Goal: Participate in discussion

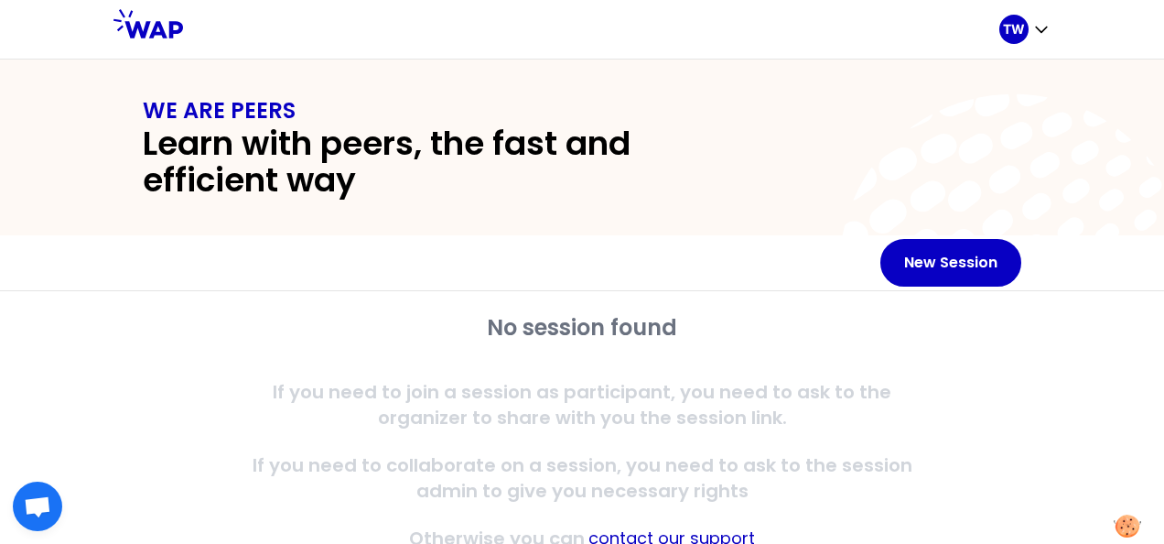
click at [386, 172] on h2 "Learn with peers, the fast and efficient way" at bounding box center [450, 161] width 615 height 73
click at [860, 139] on div "WE ARE PEERS Learn with peers, the fast and efficient way" at bounding box center [581, 147] width 937 height 103
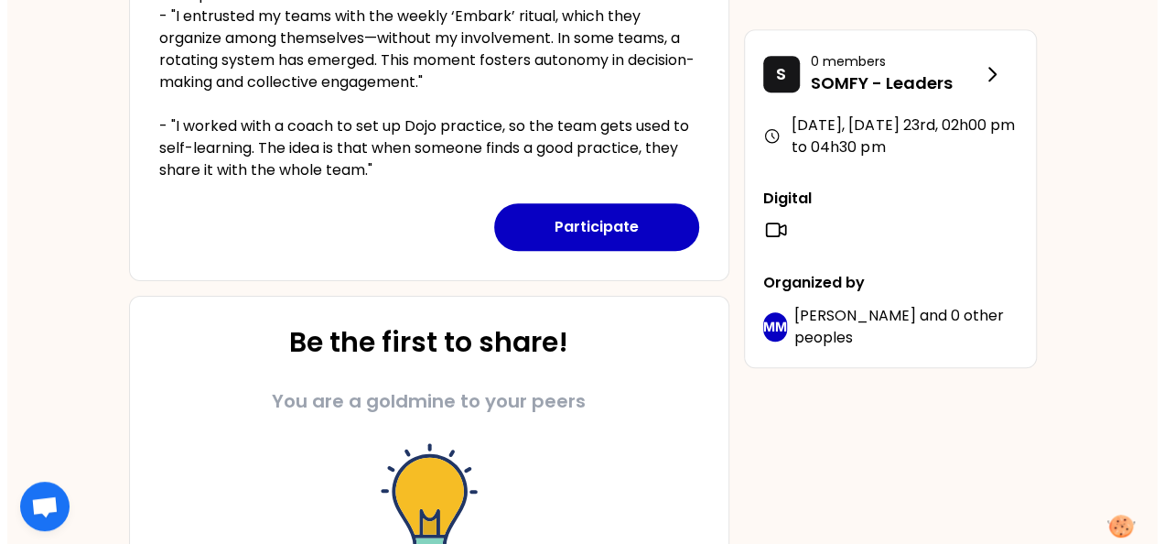
scroll to position [760, 0]
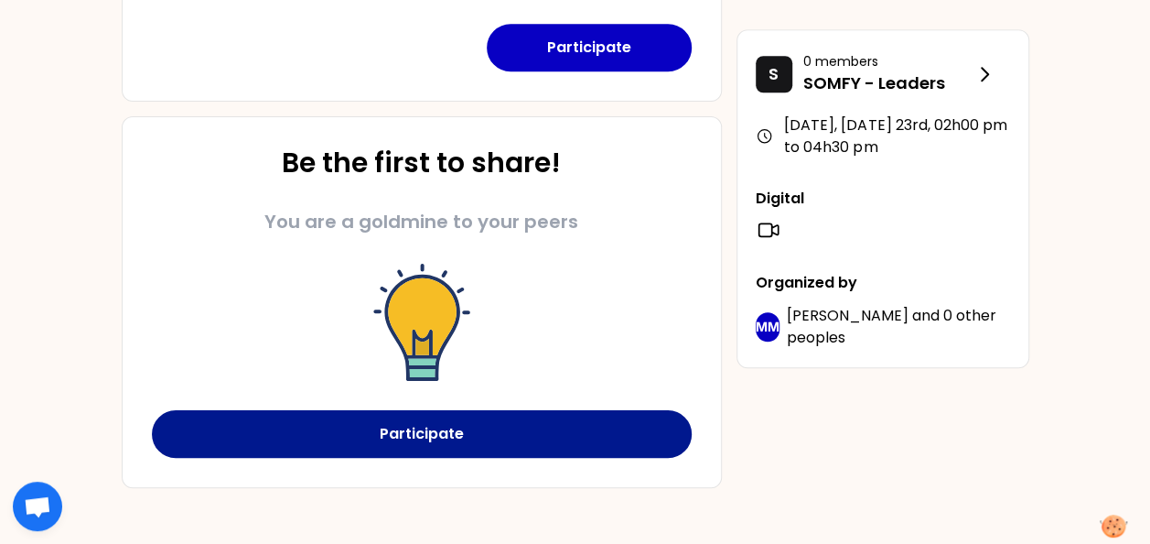
click at [545, 419] on button "Participate" at bounding box center [422, 434] width 540 height 48
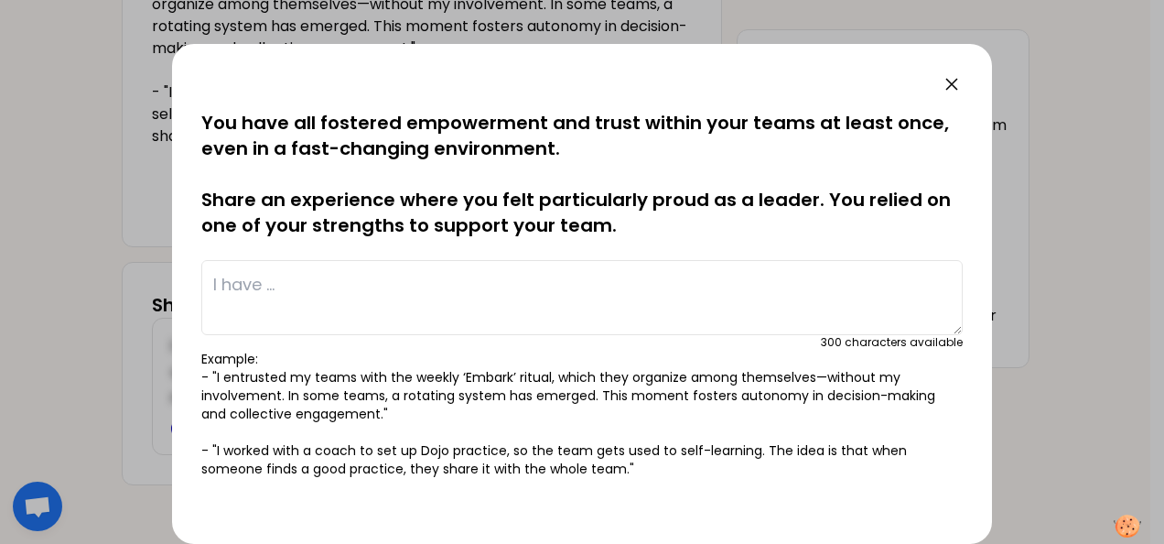
scroll to position [637, 0]
click at [275, 299] on textarea at bounding box center [581, 297] width 761 height 75
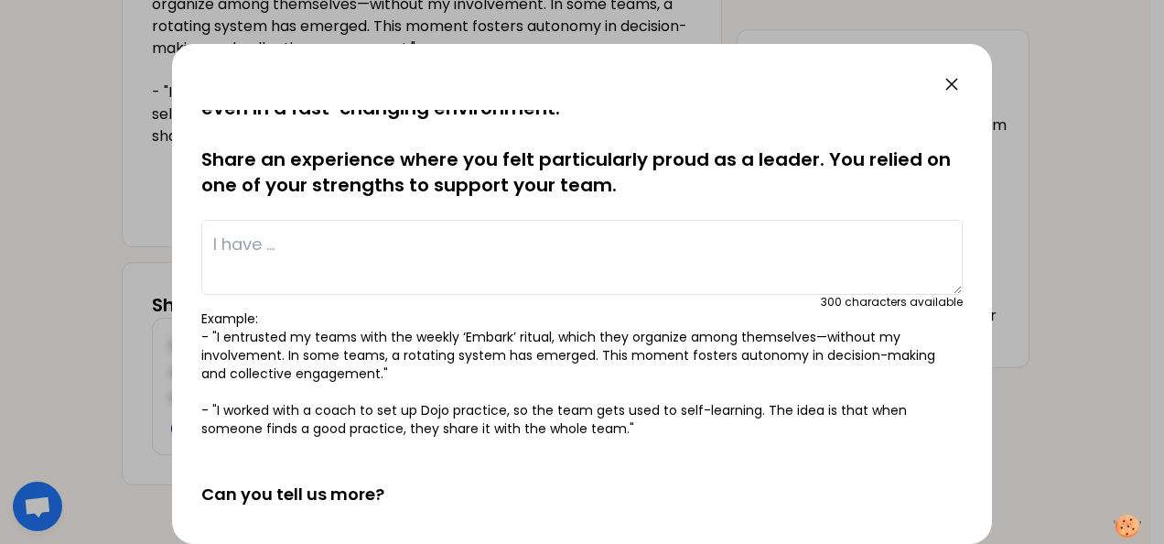
scroll to position [0, 0]
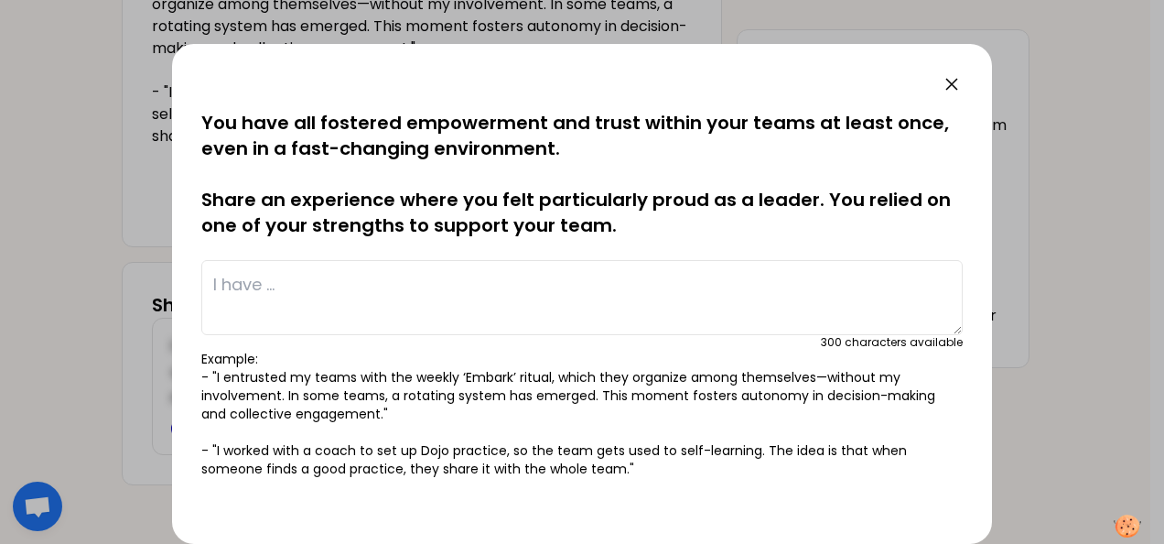
click at [362, 308] on textarea at bounding box center [581, 297] width 761 height 75
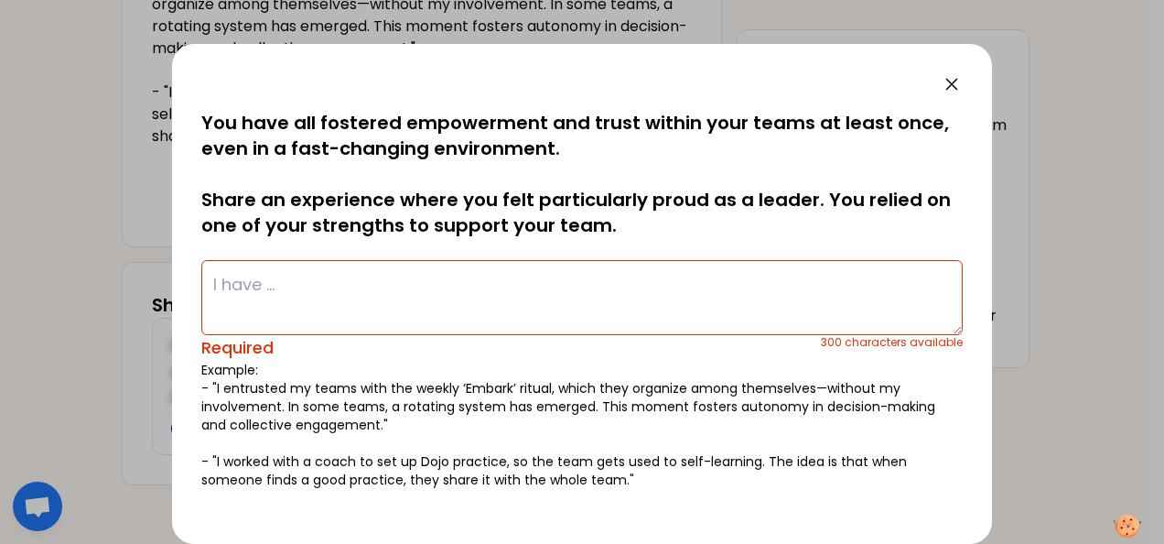
click at [353, 295] on textarea at bounding box center [581, 297] width 761 height 75
click at [295, 278] on textarea at bounding box center [581, 297] width 761 height 75
click at [331, 294] on textarea at bounding box center [581, 297] width 761 height 75
click at [297, 295] on textarea at bounding box center [581, 297] width 761 height 75
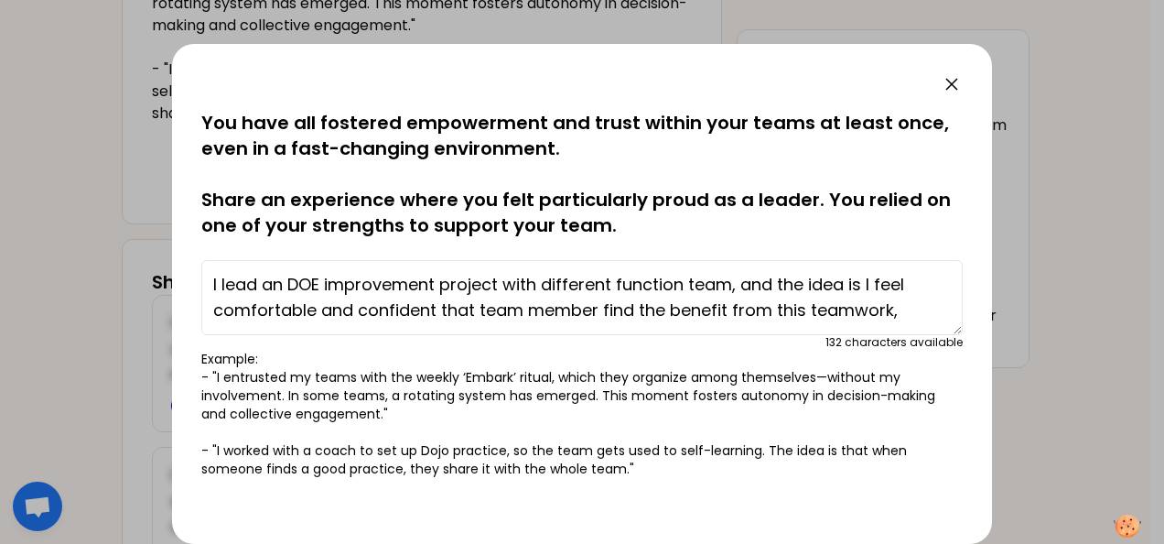
click at [433, 308] on textarea "I lead an DOE improvement project with different function team, and the idea is…" at bounding box center [581, 297] width 761 height 75
click at [743, 313] on textarea "I lead an DOE improvement project with different function team, and the idea is…" at bounding box center [581, 297] width 761 height 75
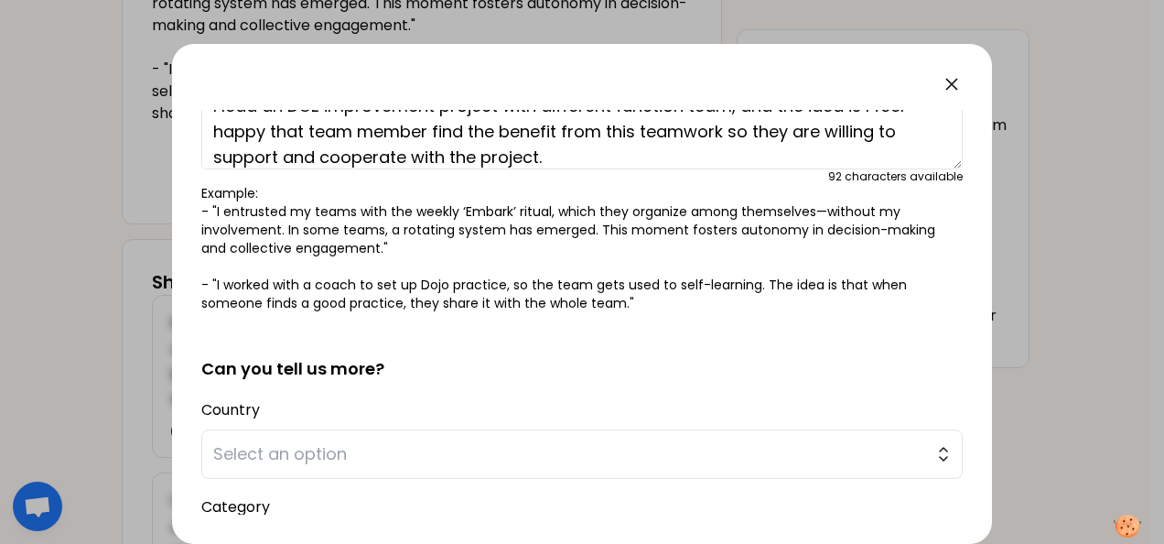
scroll to position [275, 0]
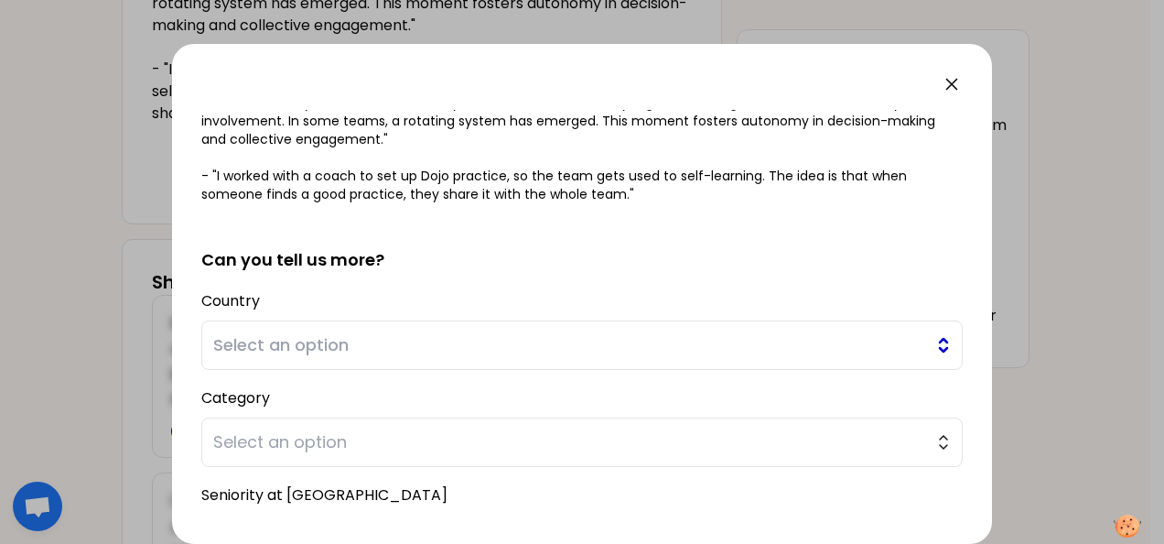
type textarea "I lead an DOE improvement project with different function team, and the idea is…"
click at [290, 349] on span "Select an option" at bounding box center [569, 345] width 712 height 26
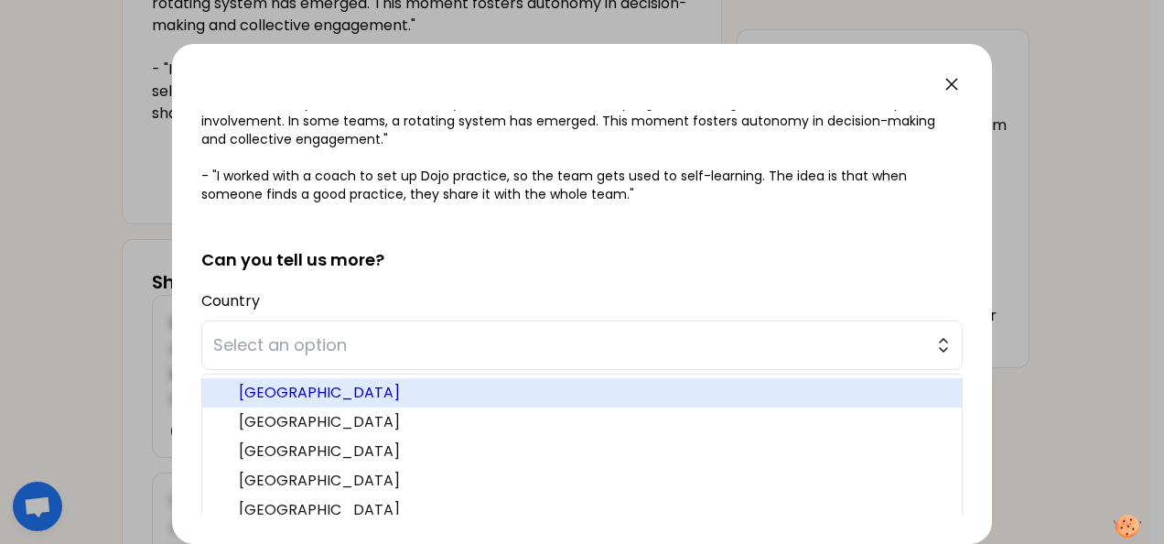
scroll to position [92, 0]
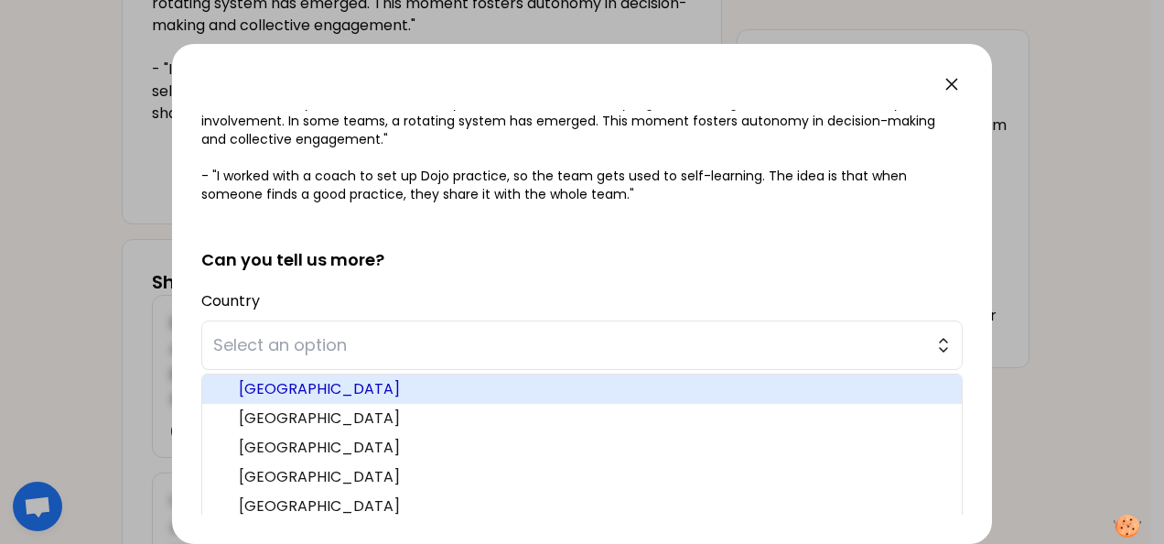
click at [286, 389] on span "China" at bounding box center [593, 389] width 708 height 22
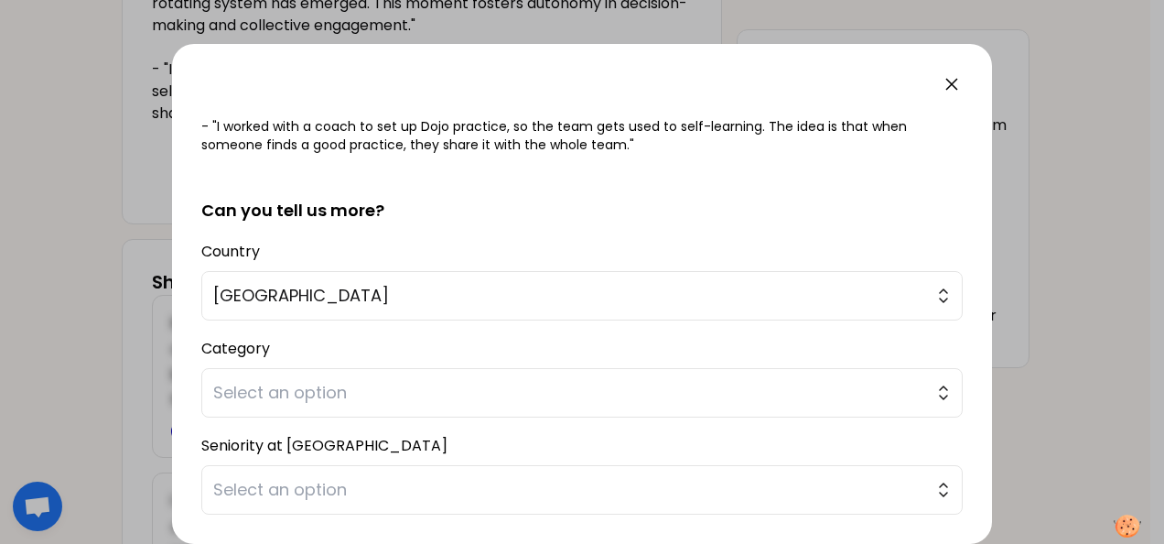
scroll to position [366, 0]
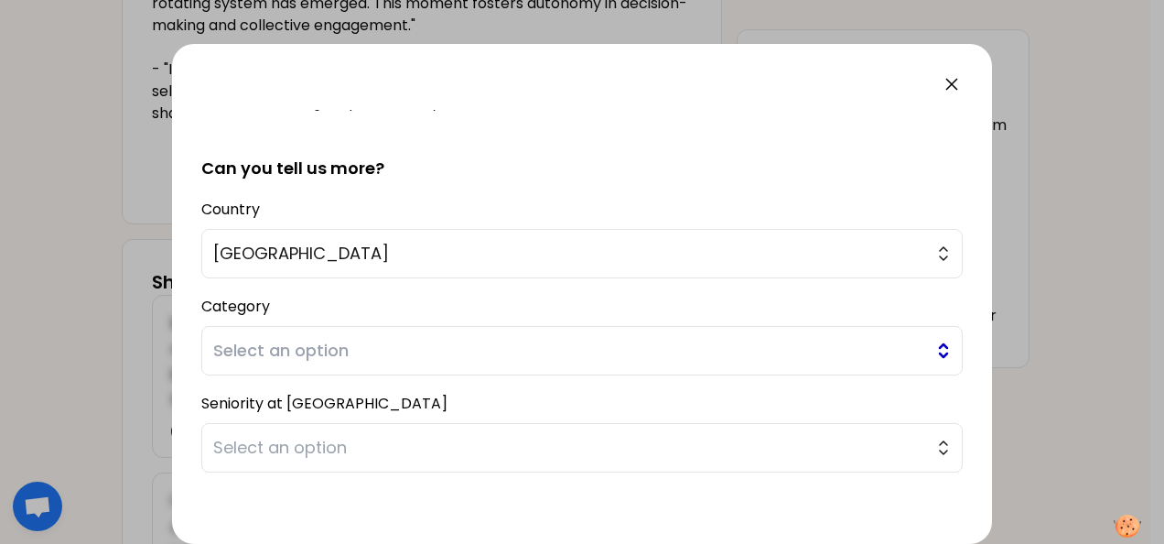
click at [347, 356] on span "Select an option" at bounding box center [569, 351] width 712 height 26
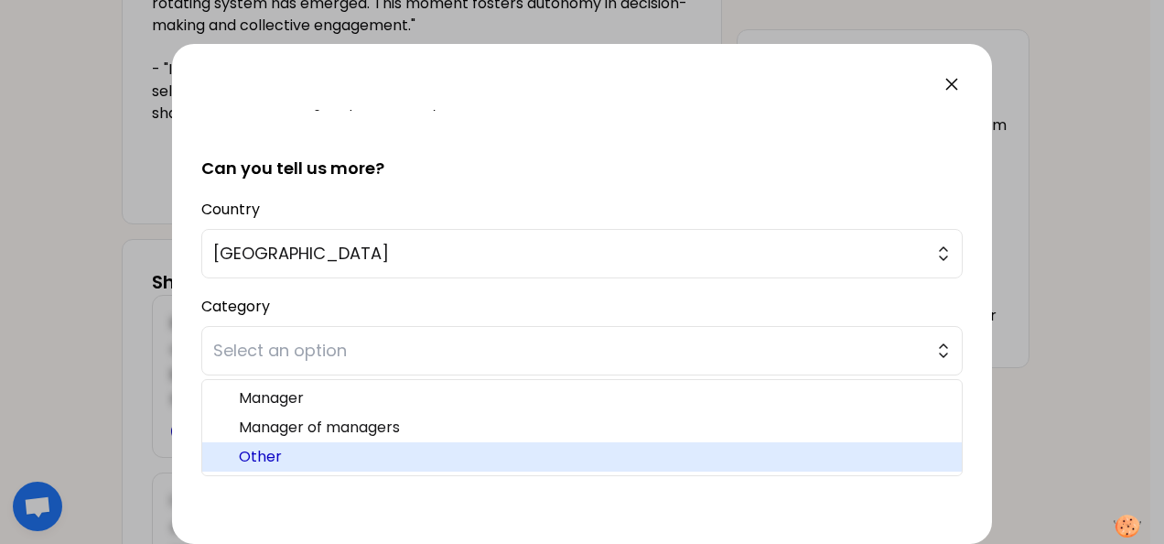
scroll to position [442, 0]
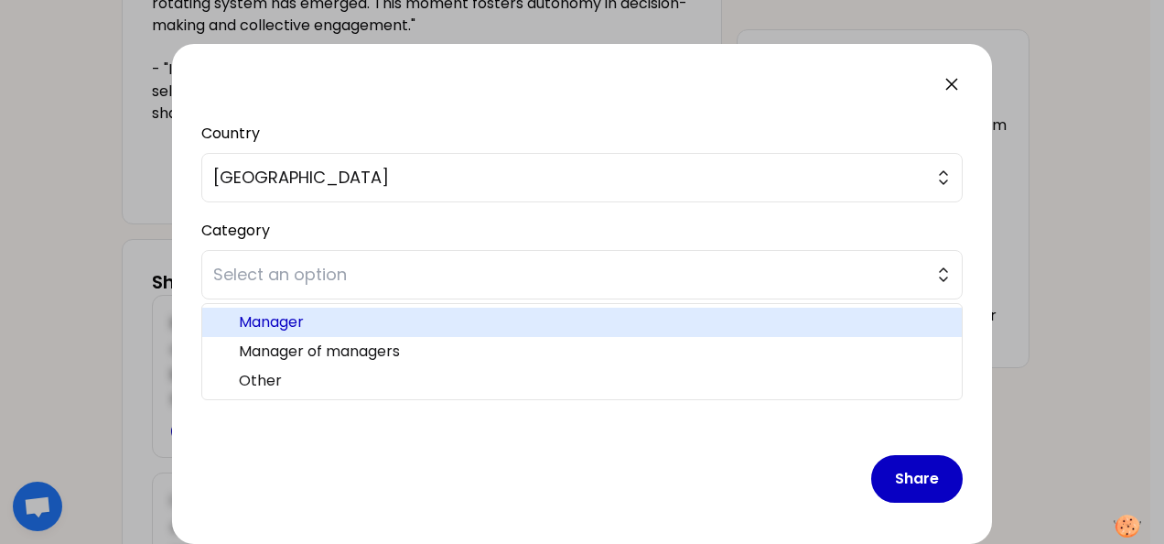
click at [295, 328] on span "Manager" at bounding box center [593, 322] width 708 height 22
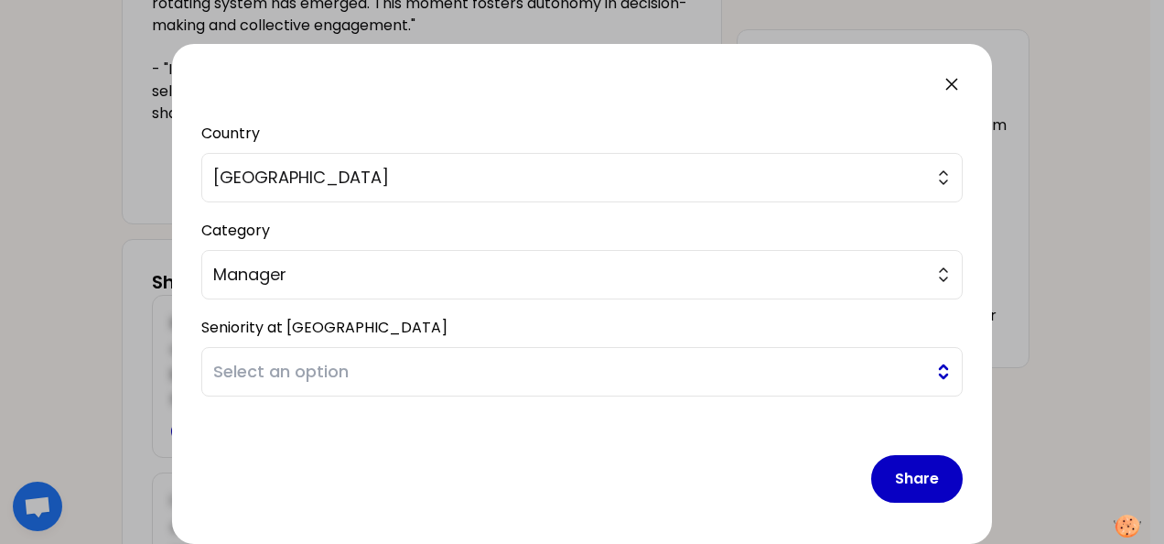
click at [388, 370] on span "Select an option" at bounding box center [569, 372] width 712 height 26
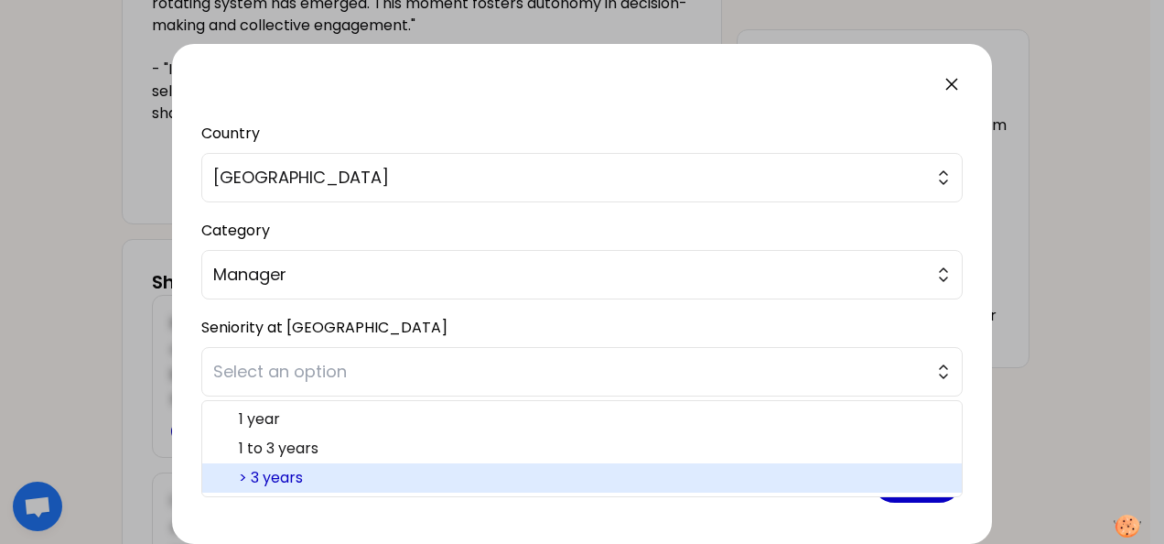
click at [329, 468] on span "> 3 years" at bounding box center [593, 478] width 708 height 22
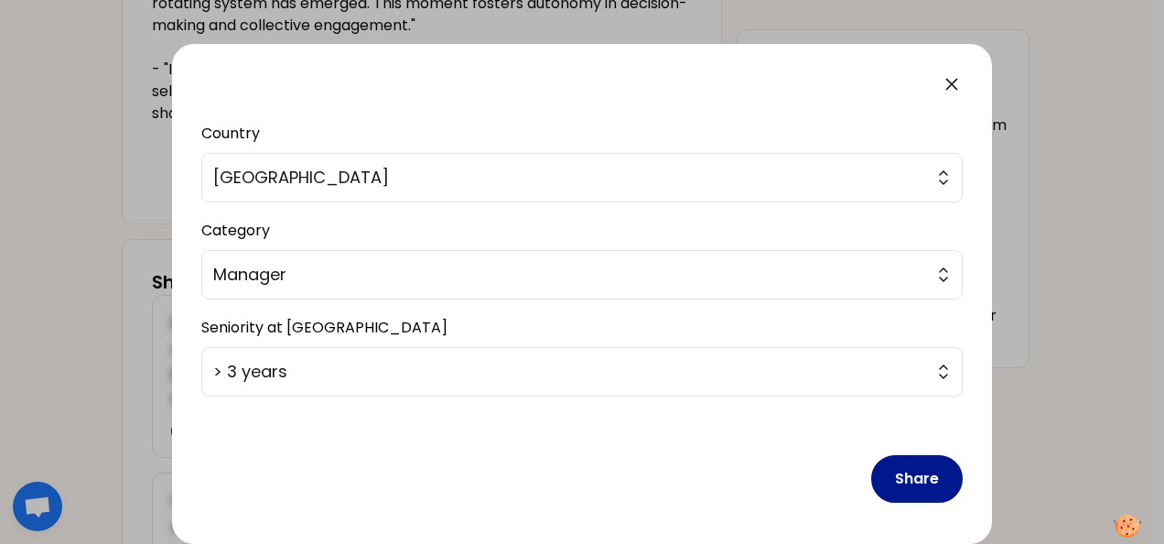
click at [899, 476] on button "Share" at bounding box center [917, 479] width 92 height 48
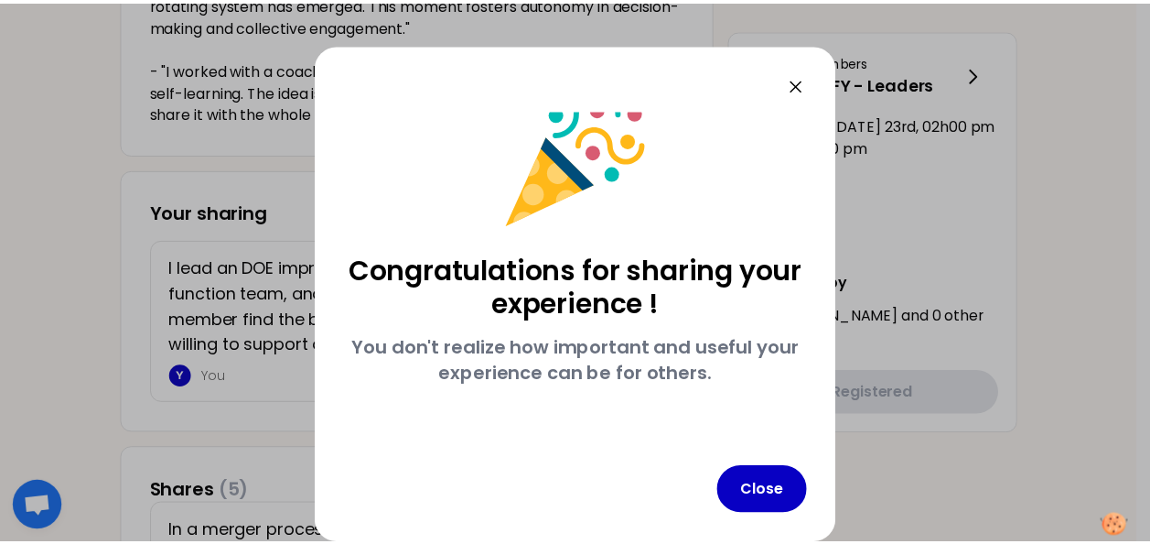
scroll to position [31, 0]
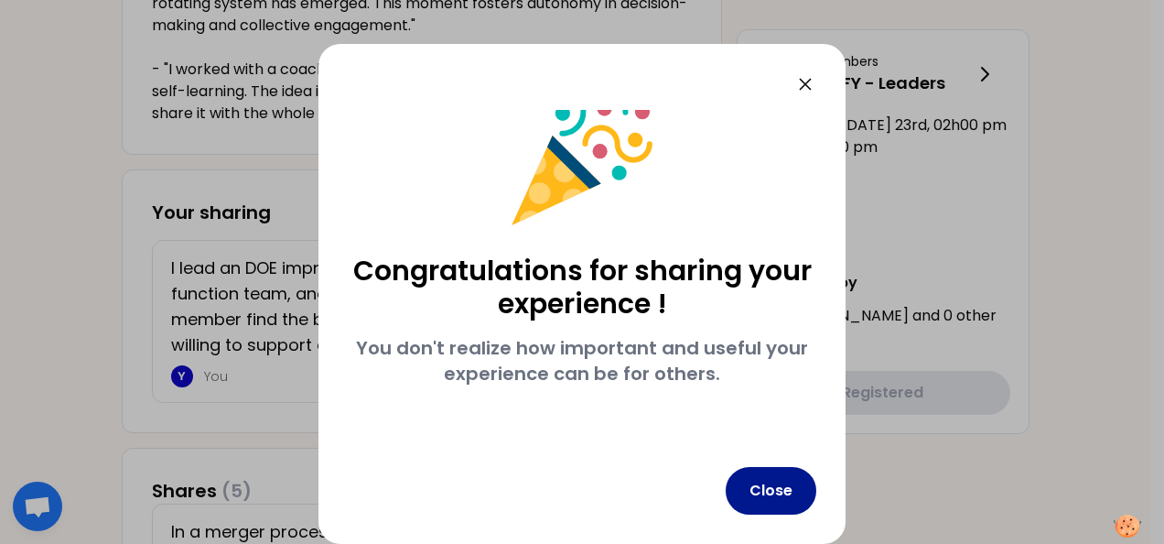
click at [763, 497] on button "Close" at bounding box center [771, 491] width 91 height 48
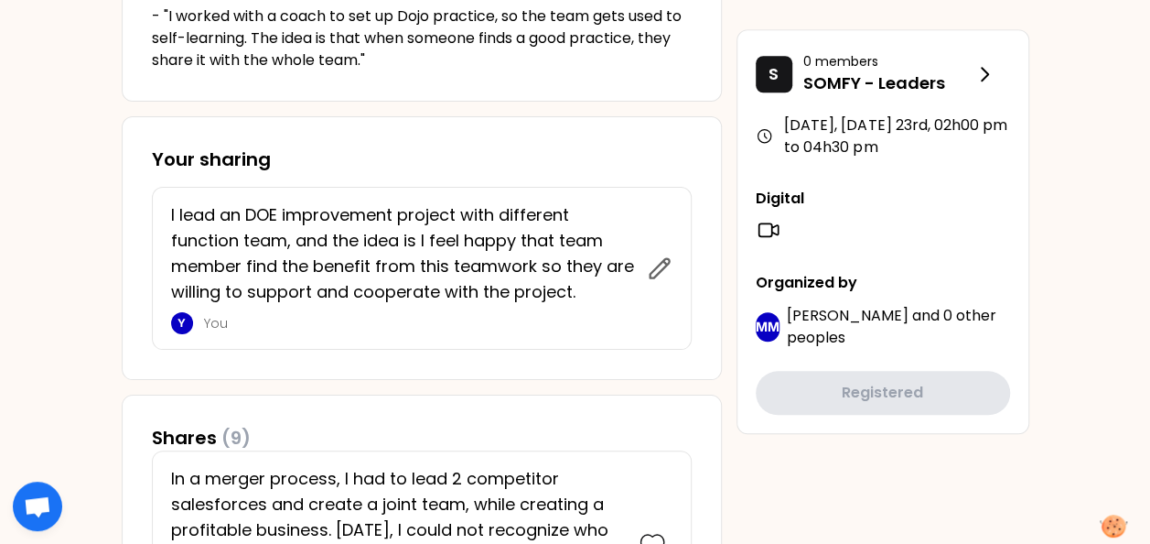
scroll to position [732, 0]
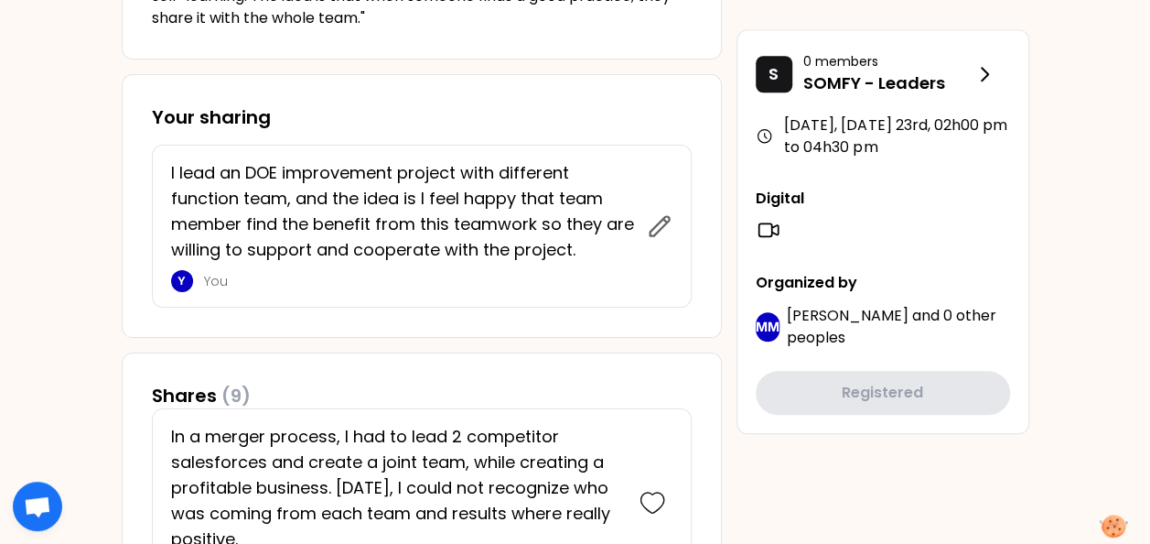
click at [390, 322] on div "Your sharing I lead an DOE improvement project with different function team, an…" at bounding box center [422, 206] width 600 height 264
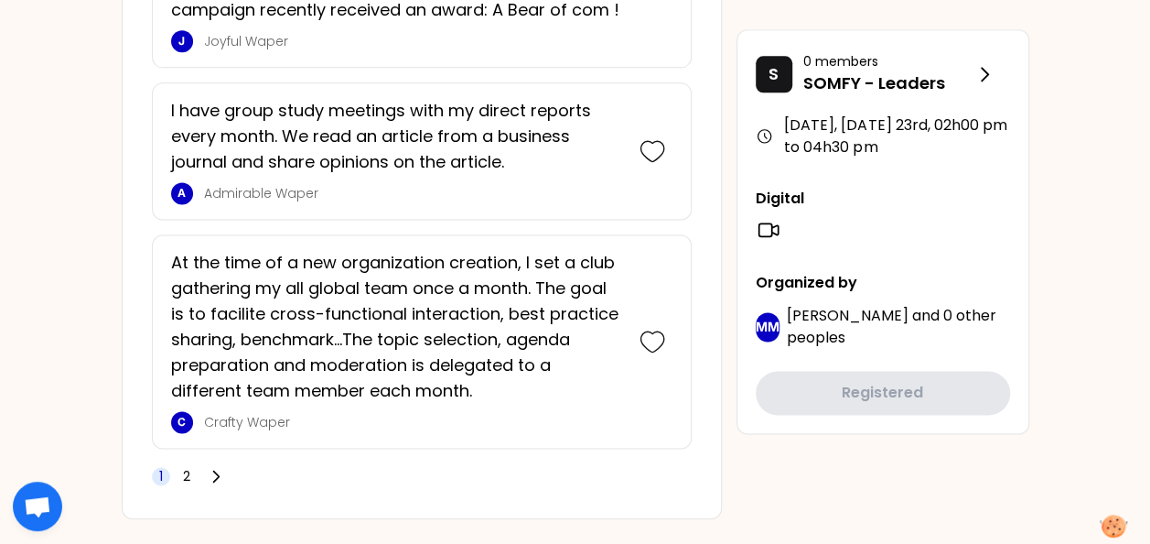
scroll to position [4631, 0]
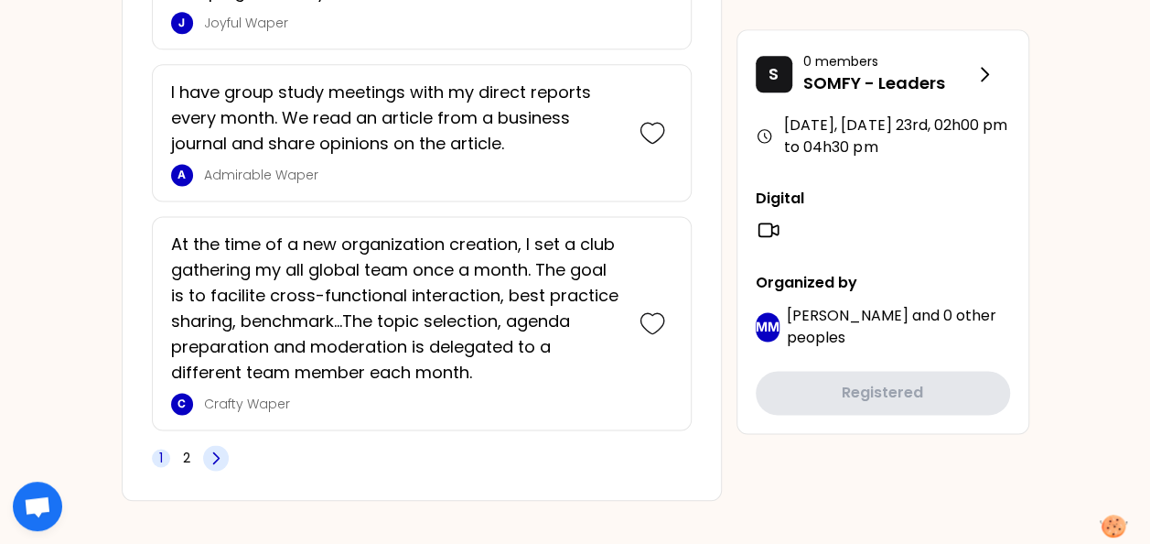
click at [218, 452] on icon at bounding box center [215, 457] width 5 height 11
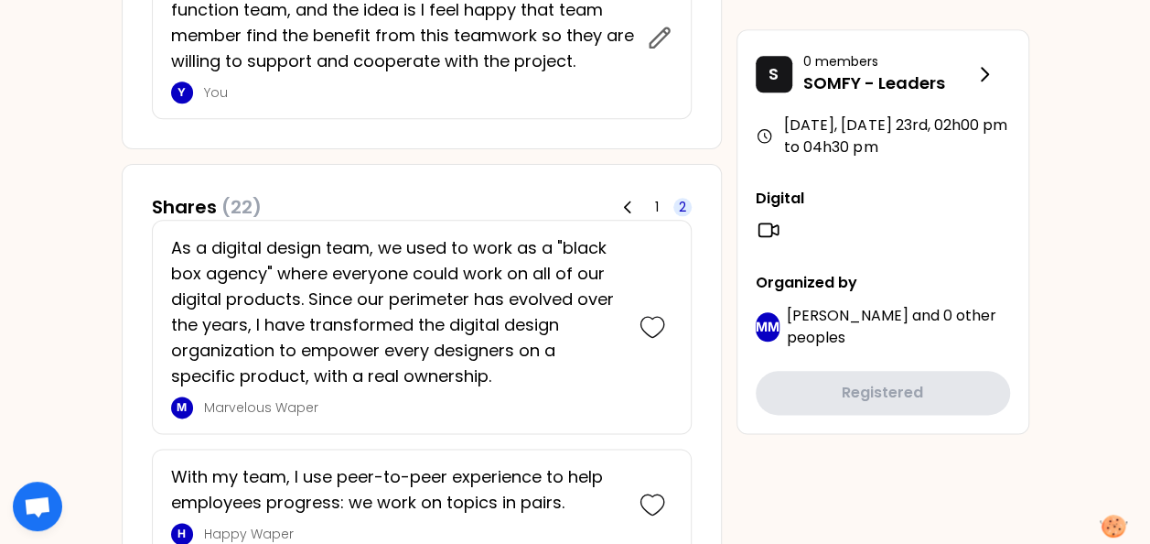
scroll to position [880, 0]
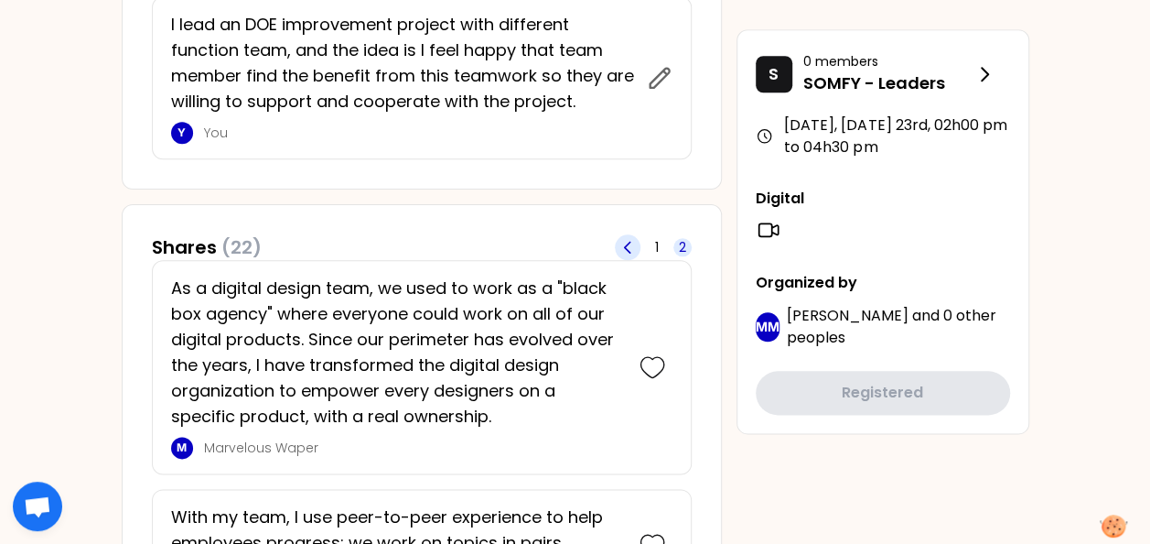
click at [631, 247] on icon at bounding box center [628, 247] width 18 height 18
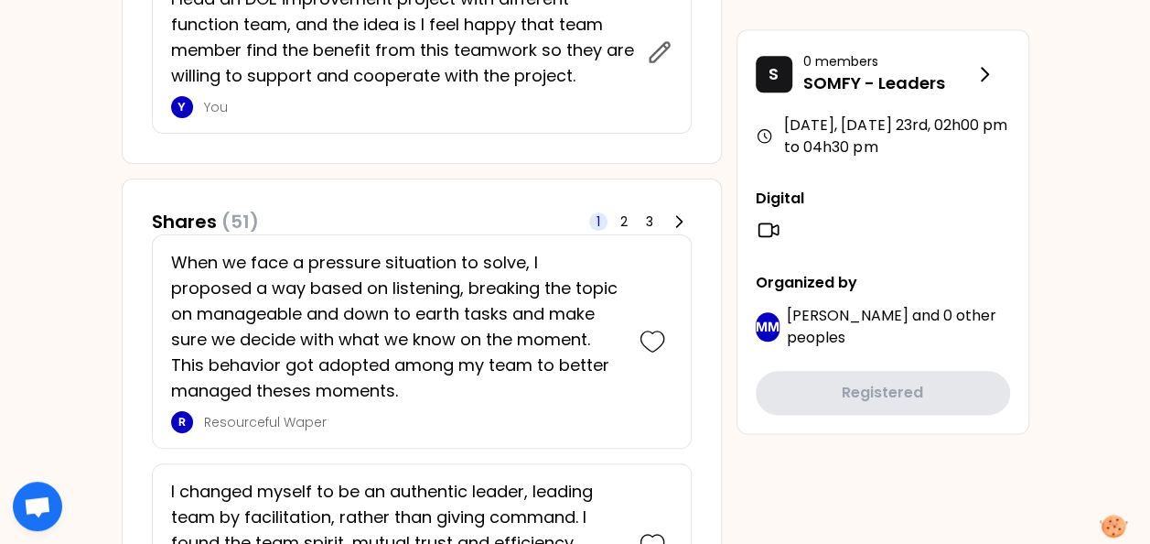
scroll to position [915, 0]
